Goal: Task Accomplishment & Management: Manage account settings

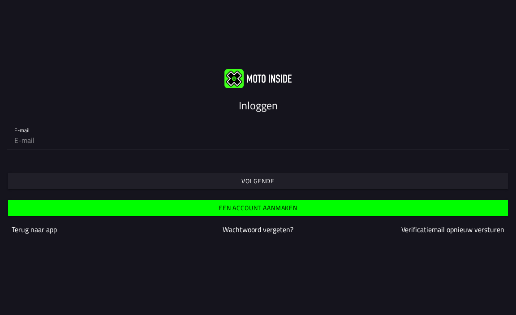
click at [77, 144] on input "email" at bounding box center [258, 140] width 488 height 18
type input "[EMAIL_ADDRESS][DOMAIN_NAME]"
click at [0, 0] on slot "Volgende" at bounding box center [0, 0] width 0 height 0
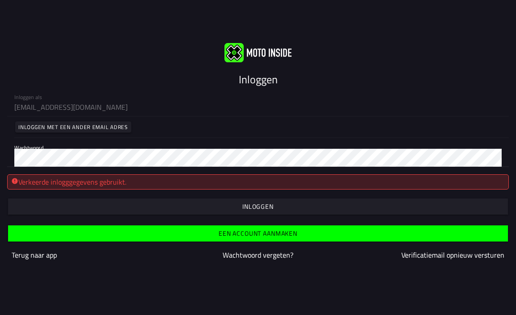
click at [0, 153] on div "Inloggen als [EMAIL_ADDRESS][DOMAIN_NAME] Inloggen met een ander email adres Wa…" at bounding box center [258, 127] width 516 height 80
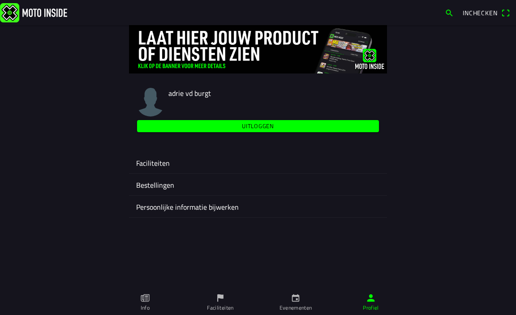
click at [143, 162] on ion-label "Faciliteiten" at bounding box center [258, 163] width 244 height 11
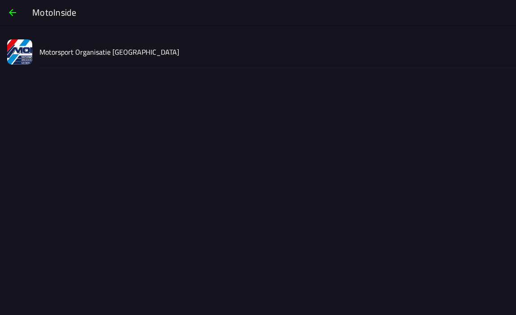
click at [0, 0] on slot "Motorsport Organisatie [GEOGRAPHIC_DATA]" at bounding box center [0, 0] width 0 height 0
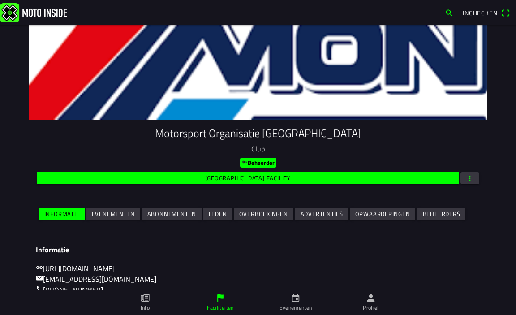
click at [469, 178] on span "button" at bounding box center [470, 178] width 8 height 12
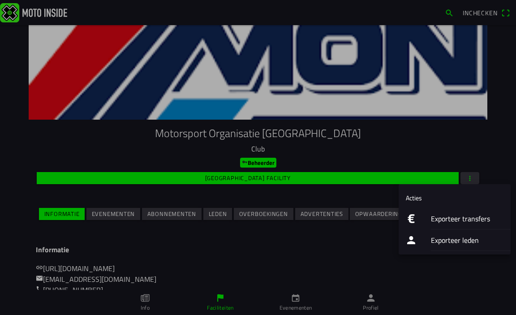
click at [442, 222] on ion-label "Exporteer transfers" at bounding box center [467, 218] width 73 height 11
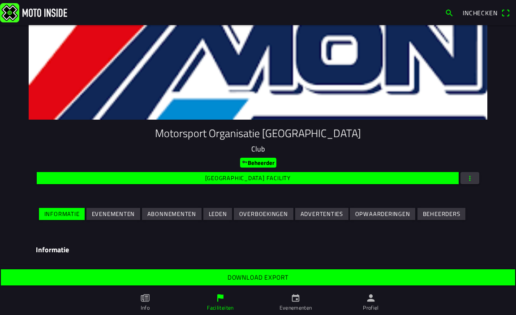
click at [0, 0] on slot "Download export" at bounding box center [0, 0] width 0 height 0
click at [468, 180] on span "button" at bounding box center [470, 178] width 8 height 12
click at [486, 11] on ion-backdrop at bounding box center [258, 157] width 516 height 315
drag, startPoint x: 97, startPoint y: 216, endPoint x: 113, endPoint y: 207, distance: 18.1
click at [0, 0] on slot "Evenementen" at bounding box center [0, 0] width 0 height 0
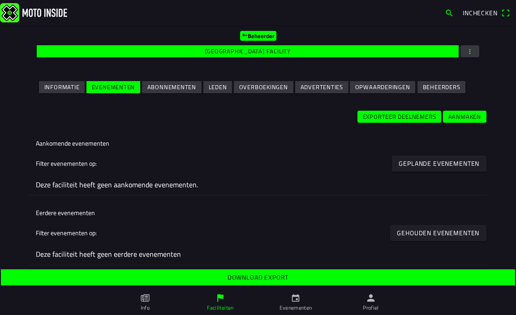
scroll to position [130, 0]
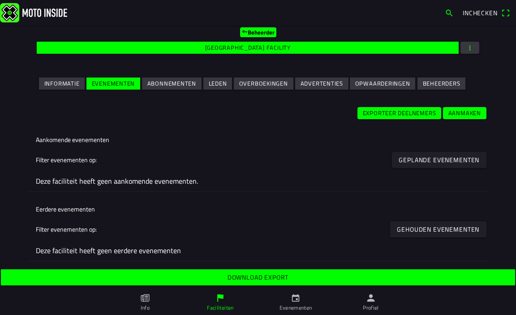
drag, startPoint x: 395, startPoint y: 110, endPoint x: 388, endPoint y: 112, distance: 7.0
click at [0, 0] on slot "Exporteer deelnemers" at bounding box center [0, 0] width 0 height 0
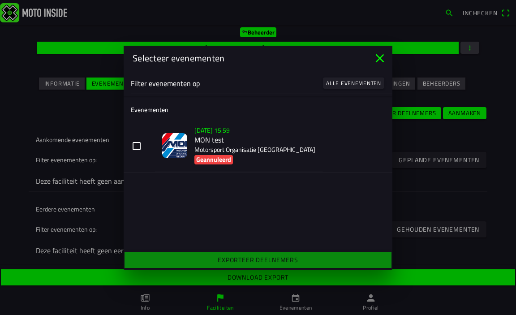
click at [382, 58] on icon "close" at bounding box center [380, 58] width 14 height 14
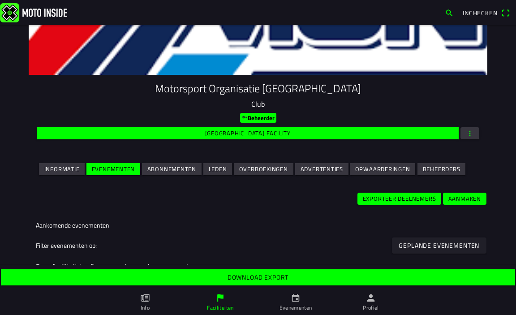
scroll to position [0, 0]
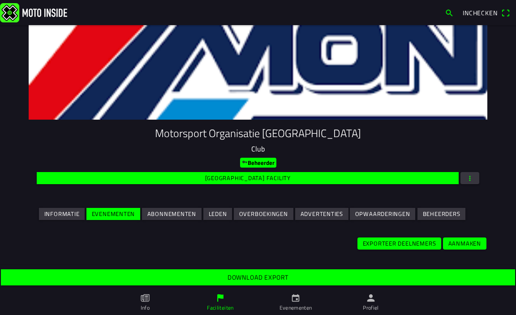
click at [480, 9] on span "Inchecken" at bounding box center [480, 12] width 35 height 9
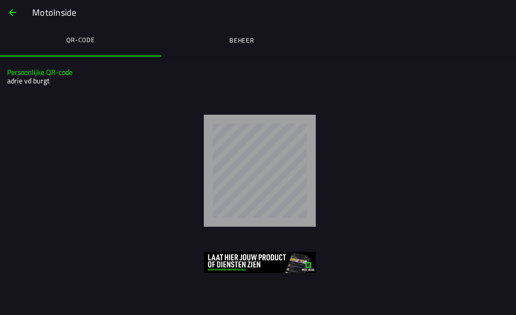
drag, startPoint x: 9, startPoint y: 11, endPoint x: 14, endPoint y: 16, distance: 6.3
click at [9, 11] on span "button" at bounding box center [12, 13] width 11 height 22
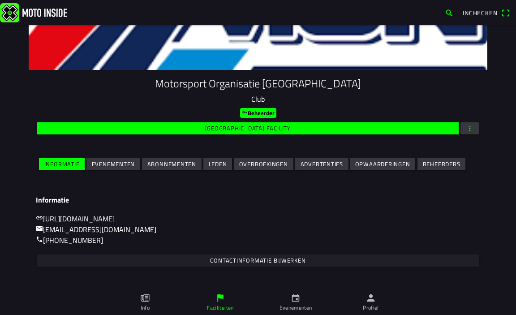
scroll to position [116, 0]
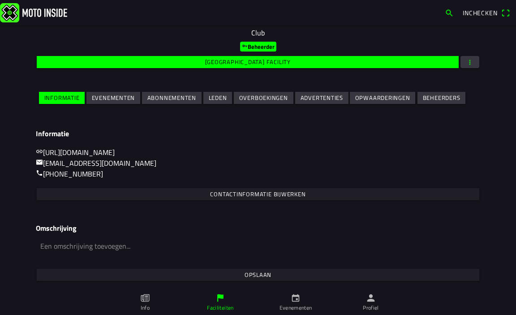
click at [26, 14] on img at bounding box center [33, 12] width 67 height 19
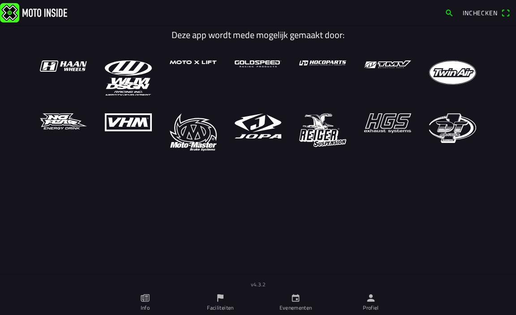
click at [373, 299] on icon "person" at bounding box center [371, 298] width 10 height 10
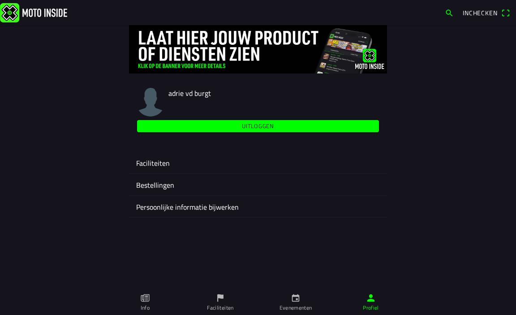
click at [0, 0] on slot "Uitloggen" at bounding box center [0, 0] width 0 height 0
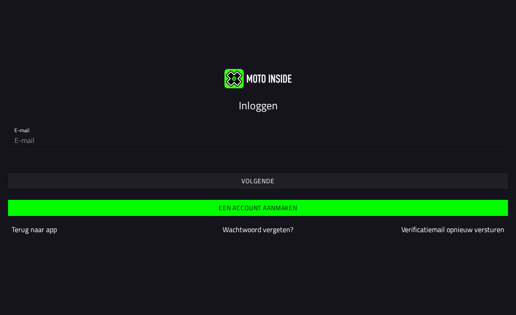
click at [298, 62] on div "Inloggen E-mail Volgende Een account aanmaken Terug naar app Wachtwoord vergete…" at bounding box center [258, 157] width 516 height 315
